Goal: Transaction & Acquisition: Purchase product/service

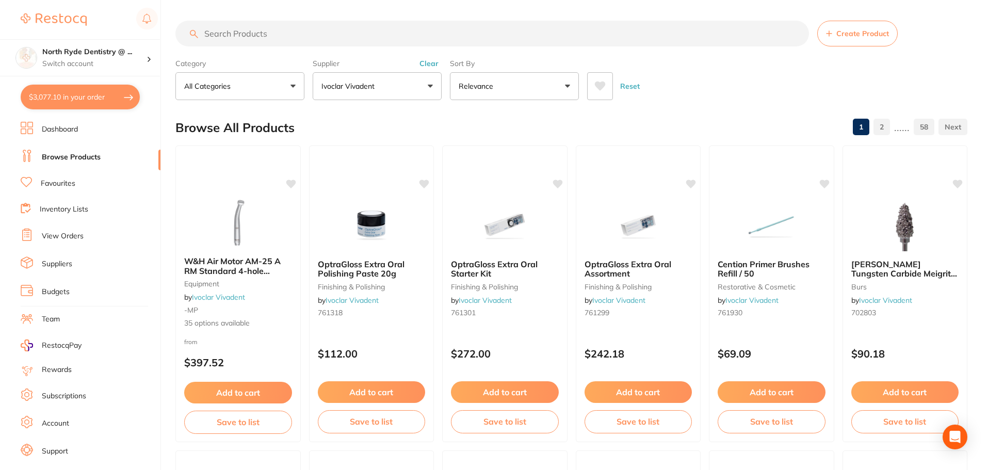
click at [257, 37] on input "search" at bounding box center [491, 34] width 633 height 26
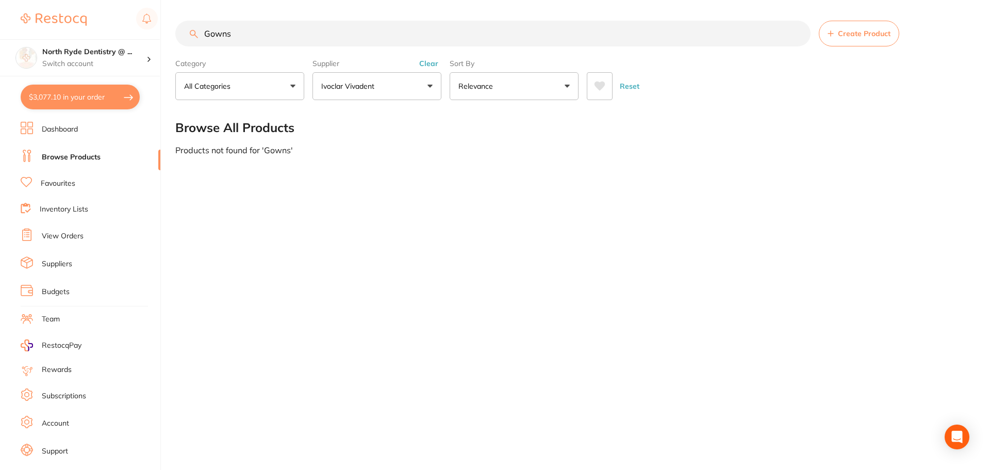
type input "Gowns"
click at [434, 61] on button "Clear" at bounding box center [428, 63] width 25 height 9
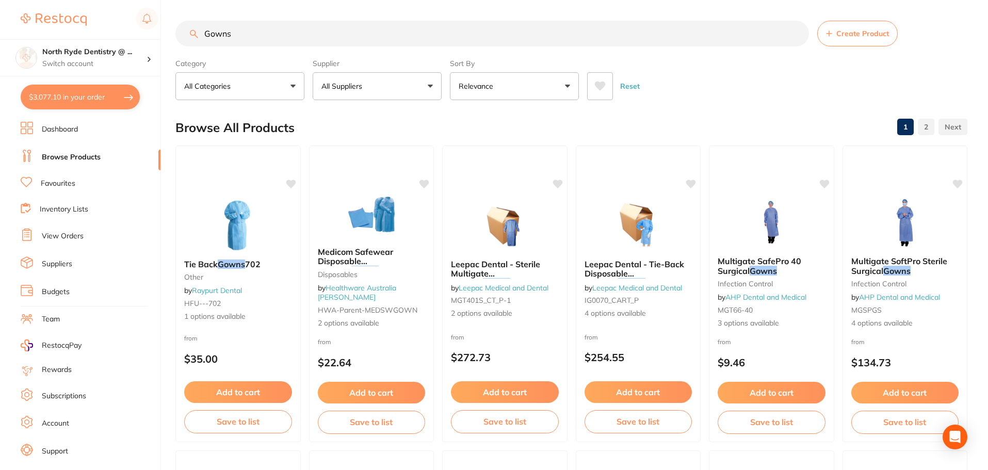
click at [362, 85] on p "All Suppliers" at bounding box center [343, 86] width 45 height 10
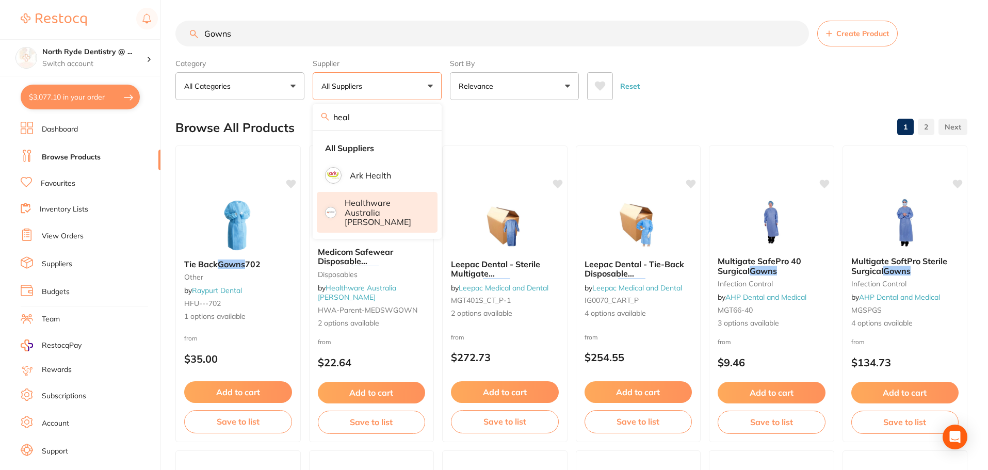
type input "heal"
click at [366, 212] on p "Healthware Australia [PERSON_NAME]" at bounding box center [383, 212] width 79 height 28
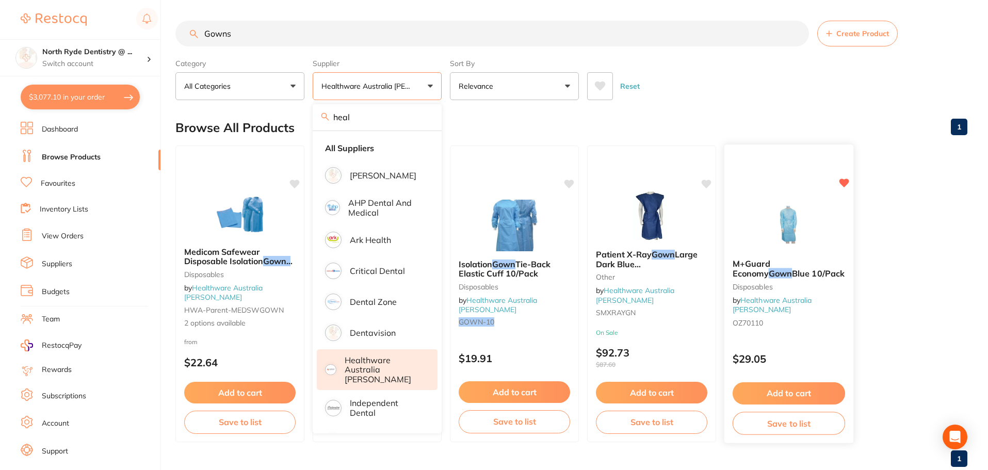
click at [810, 393] on button "Add to cart" at bounding box center [788, 393] width 112 height 22
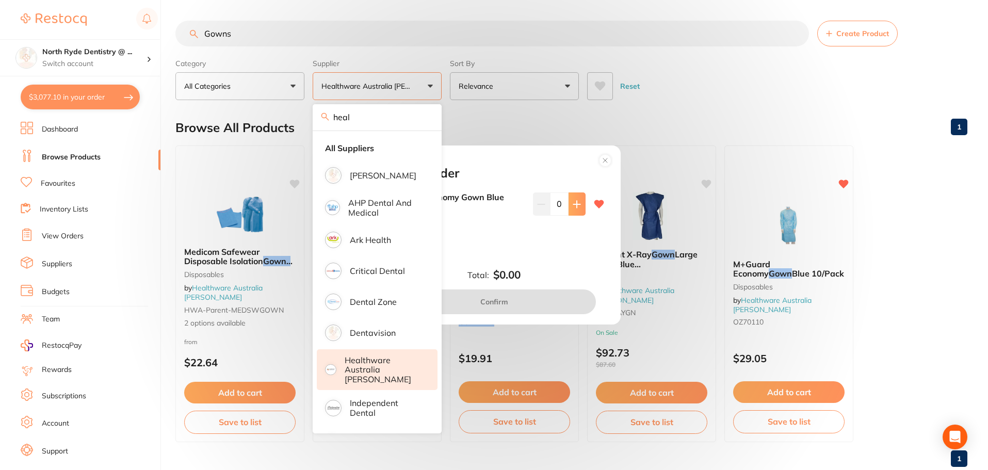
click at [570, 212] on button at bounding box center [576, 203] width 17 height 23
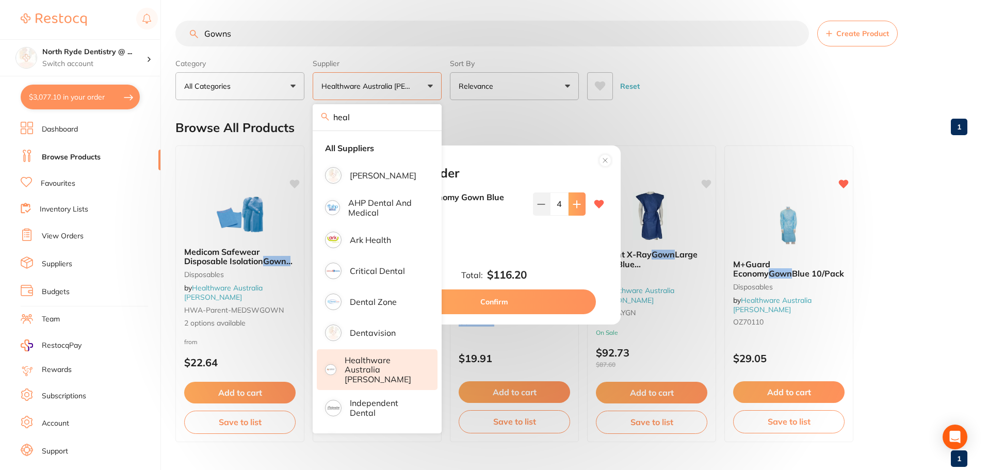
type input "5"
click at [530, 301] on button "Confirm" at bounding box center [493, 301] width 203 height 25
checkbox input "false"
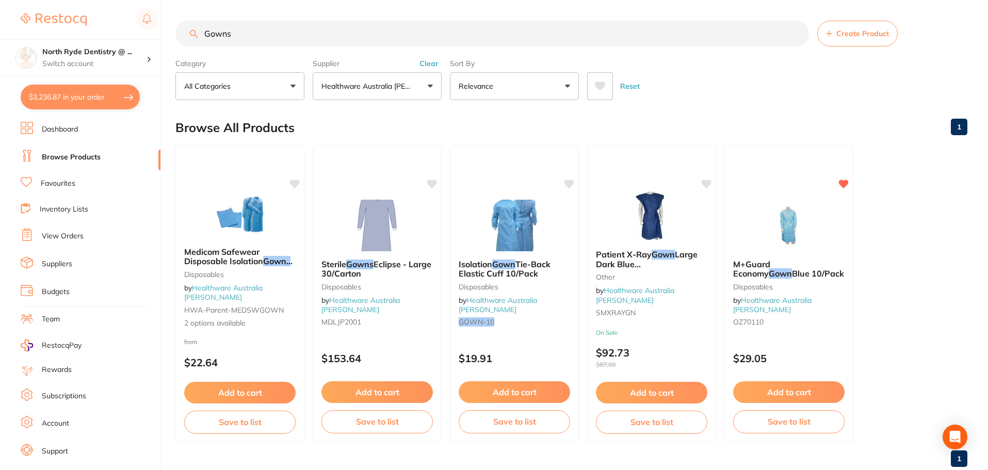
drag, startPoint x: 249, startPoint y: 35, endPoint x: 169, endPoint y: 36, distance: 79.9
click at [169, 36] on div "$3,236.87 North Ryde Dentistry @ ... Switch account [GEOGRAPHIC_DATA] Dentistry…" at bounding box center [494, 235] width 988 height 470
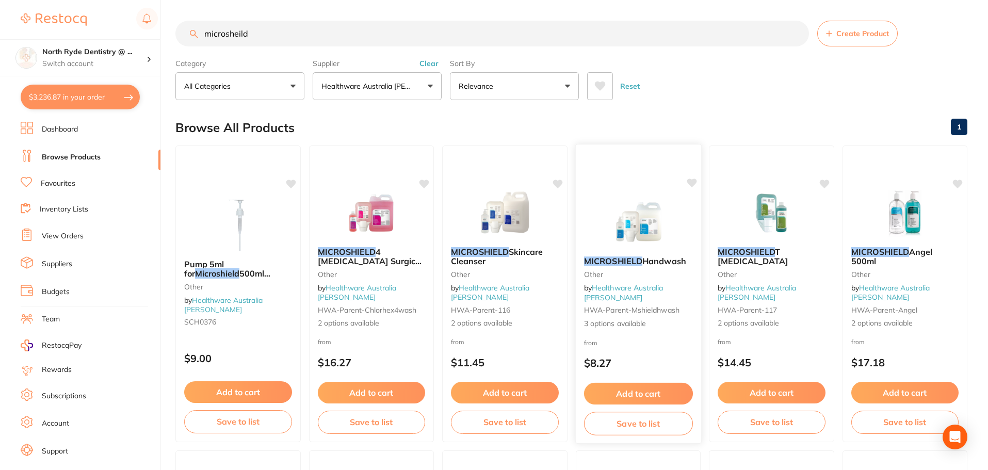
type input "microsheild"
click at [654, 389] on button "Add to cart" at bounding box center [637, 394] width 109 height 22
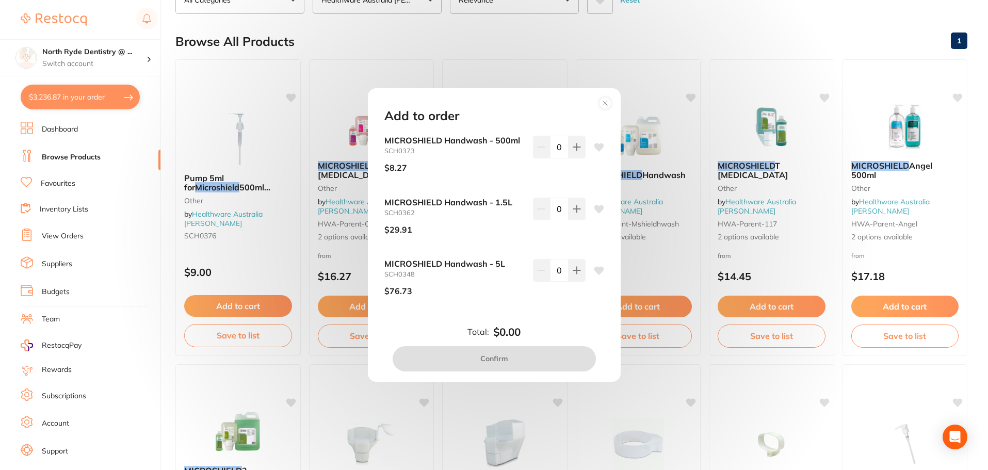
scroll to position [103, 0]
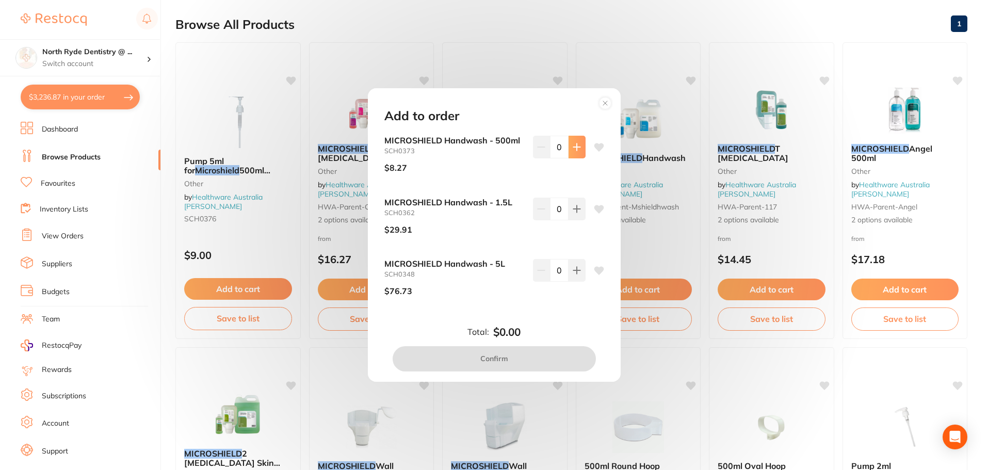
click at [580, 152] on button at bounding box center [576, 147] width 17 height 23
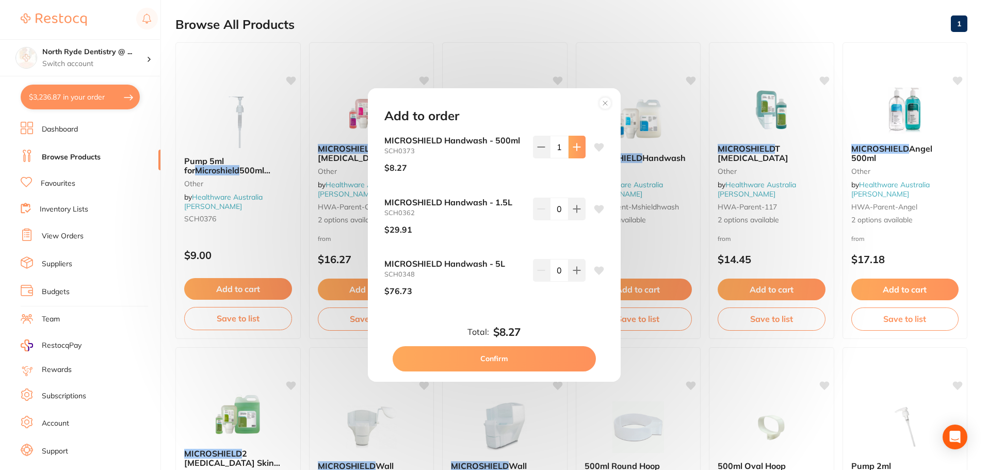
click at [580, 152] on button at bounding box center [576, 147] width 17 height 23
click at [580, 151] on button at bounding box center [576, 147] width 17 height 23
type input "4"
click at [532, 364] on button "Confirm" at bounding box center [493, 358] width 203 height 25
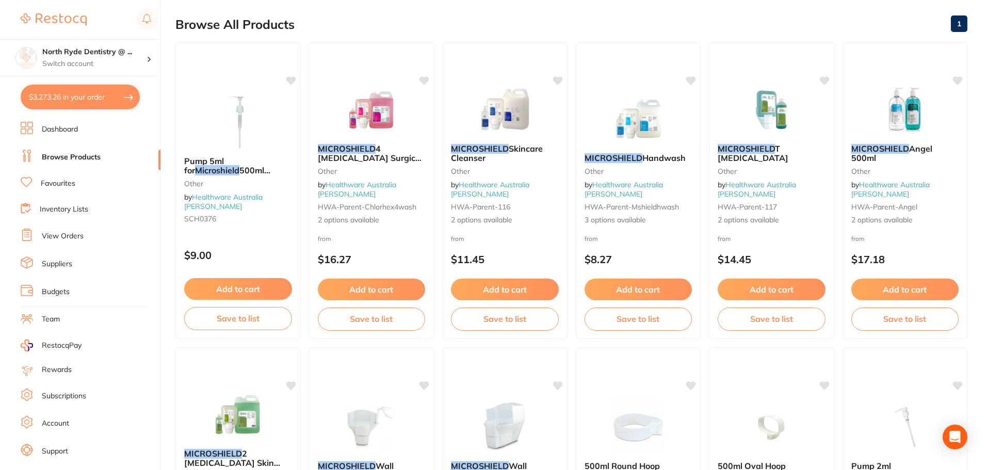
click at [62, 93] on button "$3,273.26 in your order" at bounding box center [80, 97] width 119 height 25
checkbox input "true"
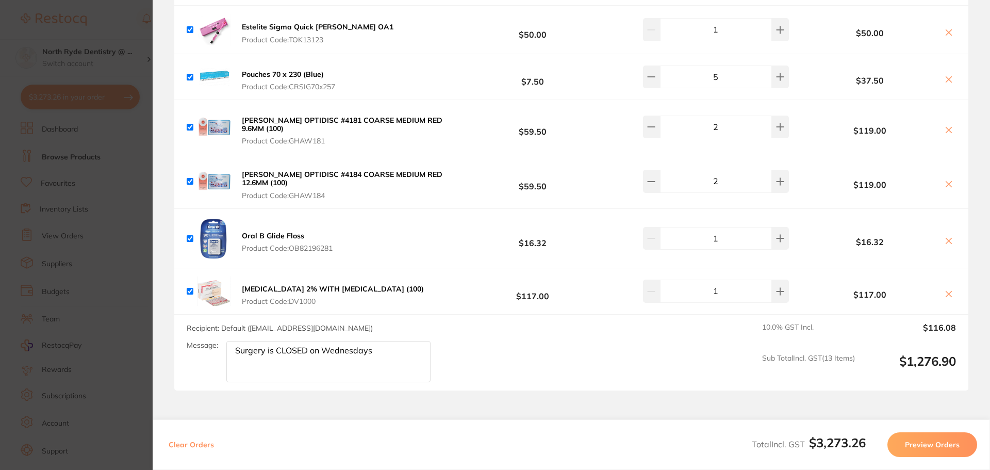
scroll to position [1547, 0]
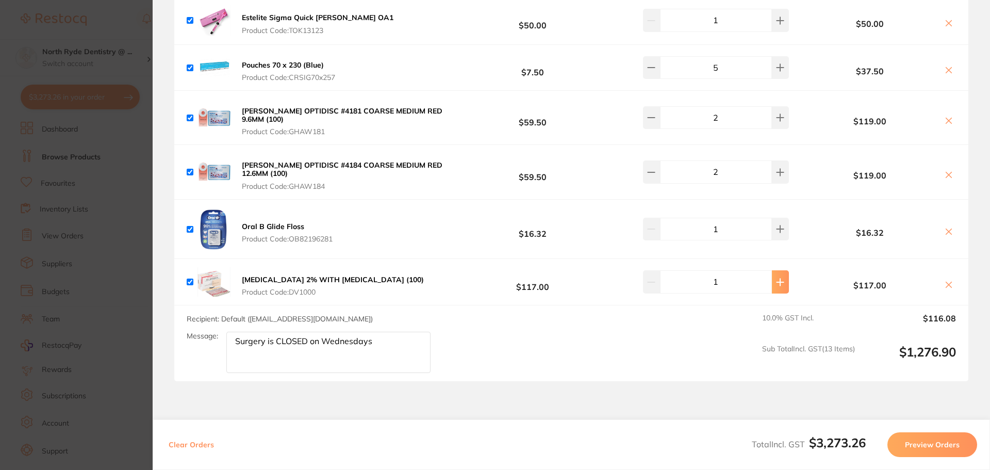
click at [772, 270] on button at bounding box center [780, 281] width 17 height 23
type input "2"
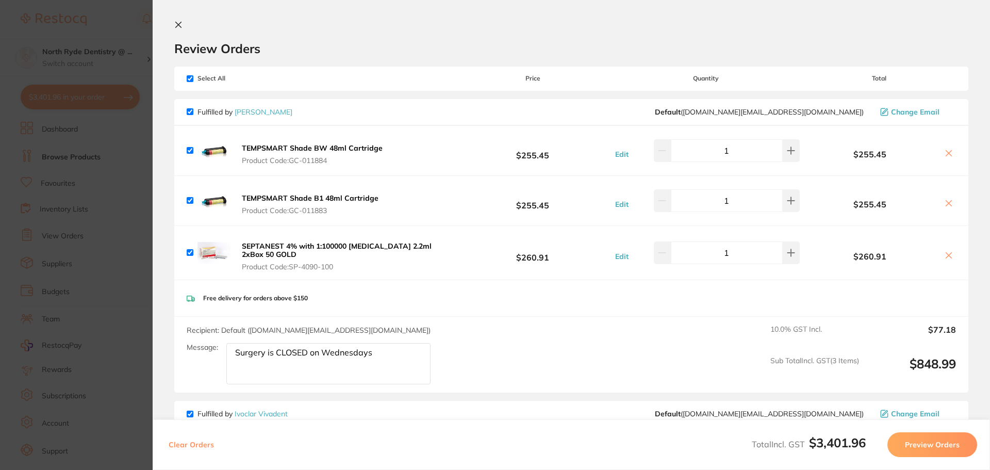
scroll to position [0, 0]
click at [787, 257] on icon at bounding box center [791, 254] width 8 height 8
type input "2"
click at [175, 26] on icon at bounding box center [178, 26] width 8 height 8
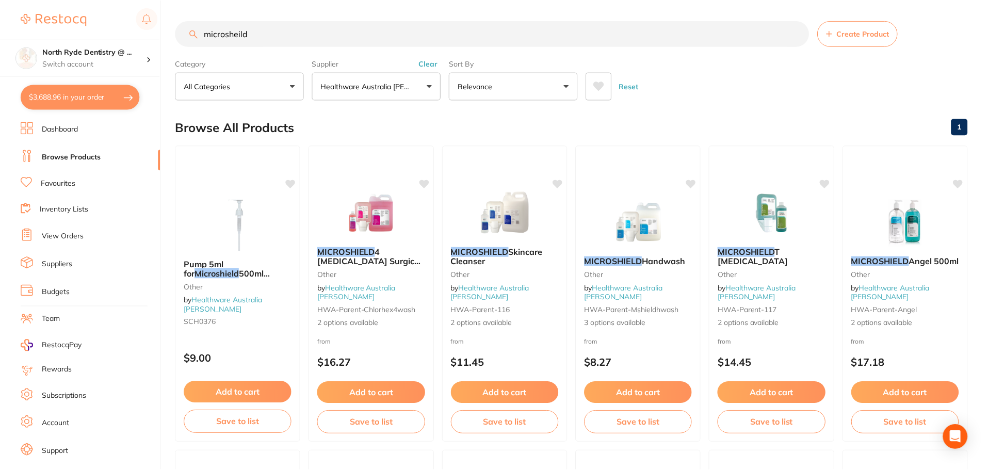
scroll to position [103, 0]
